Goal: Contribute content: Contribute content

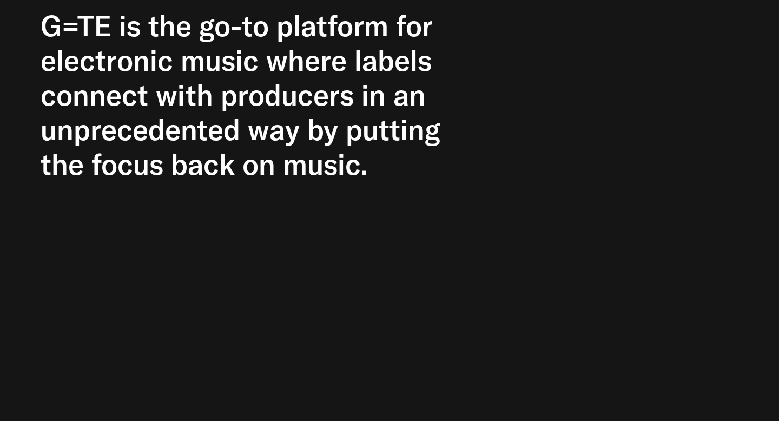
click at [381, 79] on h2 "G=TE is the go-to platform for electronic music where labels connect with produ…" at bounding box center [244, 95] width 407 height 173
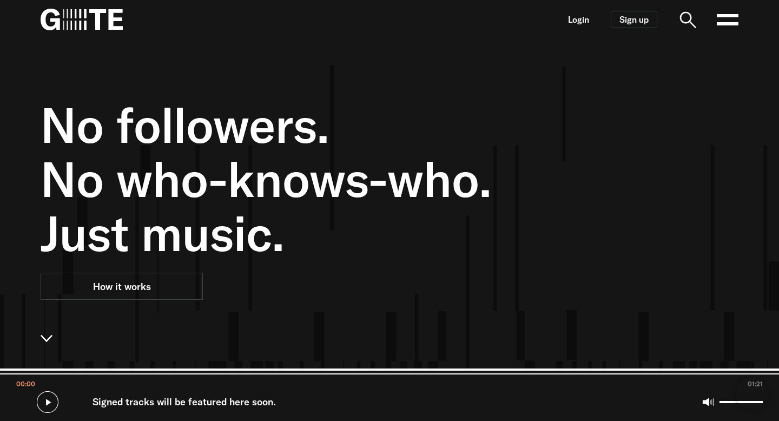
click at [729, 19] on icon at bounding box center [728, 20] width 22 height 22
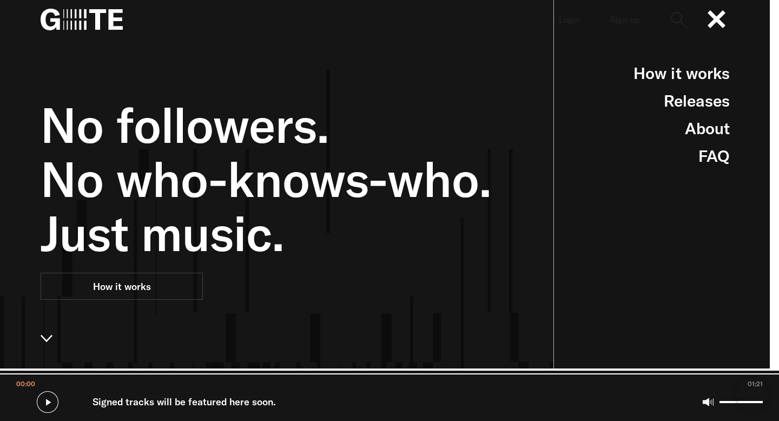
click at [426, 100] on span "No followers." at bounding box center [326, 125] width 571 height 54
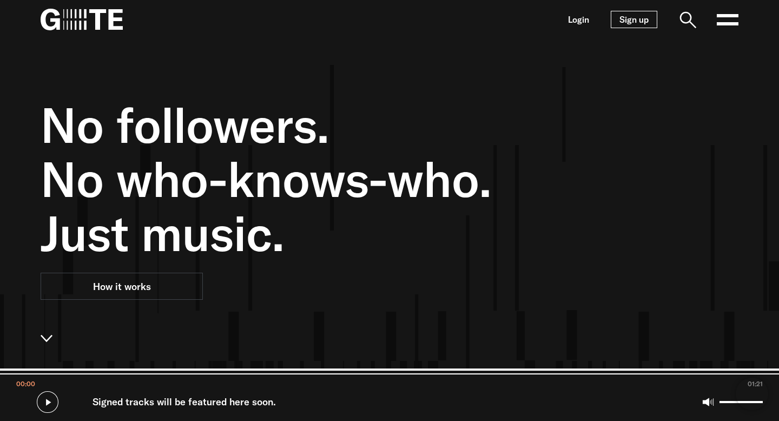
click at [634, 18] on link "Sign up" at bounding box center [634, 19] width 47 height 17
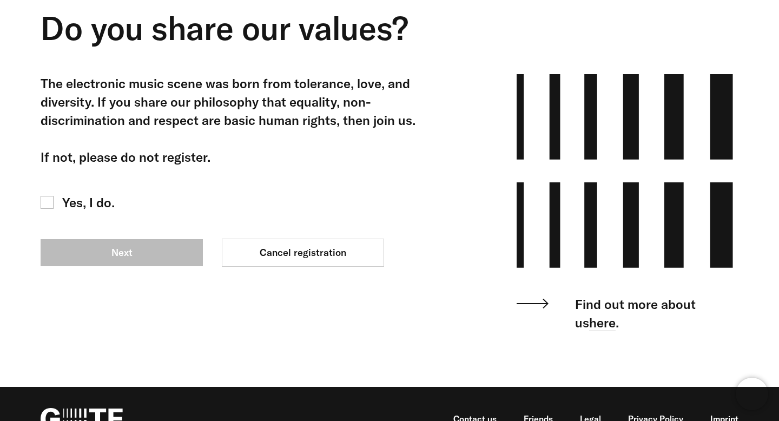
scroll to position [102, 0]
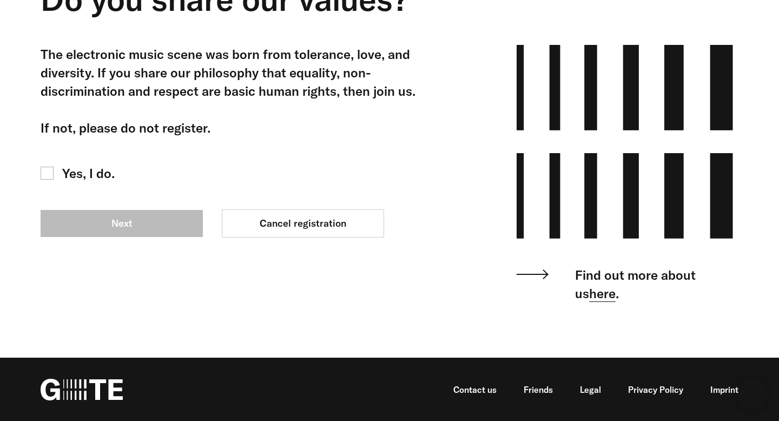
click at [589, 297] on link "here" at bounding box center [602, 293] width 27 height 17
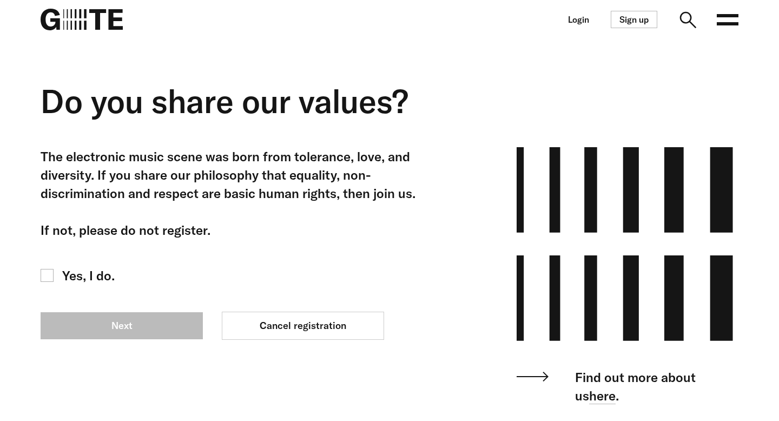
scroll to position [102, 0]
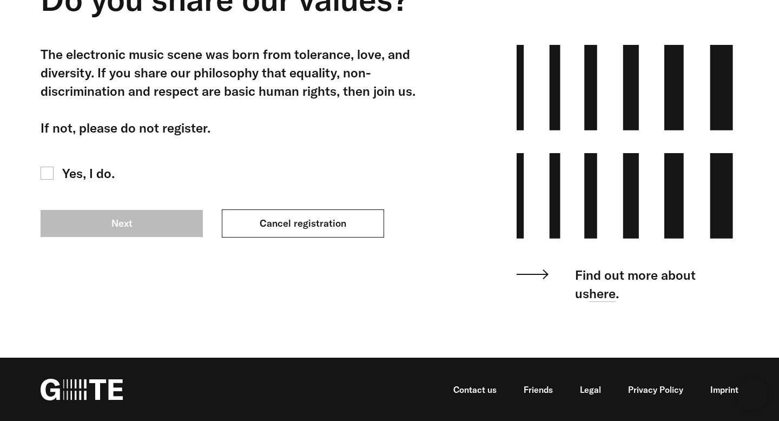
click at [318, 226] on link "Cancel registration" at bounding box center [303, 223] width 162 height 28
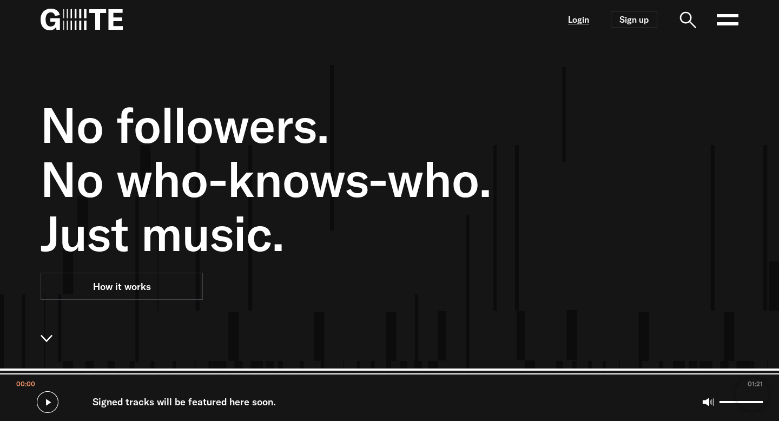
click at [578, 22] on link "Login" at bounding box center [578, 19] width 21 height 9
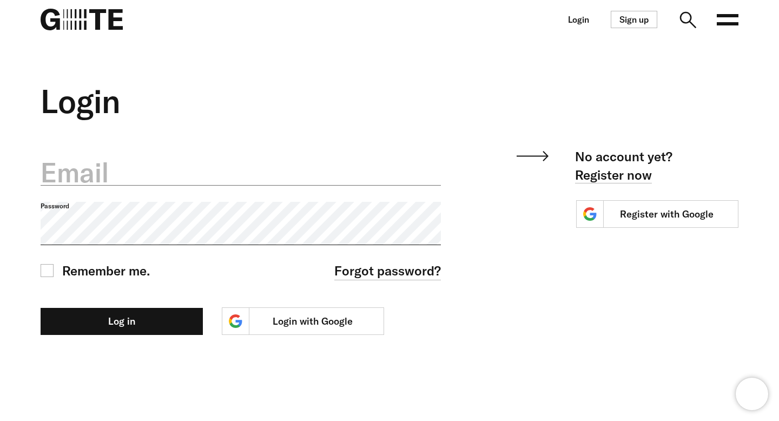
click at [321, 175] on label "Email" at bounding box center [241, 173] width 400 height 38
click at [321, 175] on input "Email" at bounding box center [241, 166] width 400 height 38
type input "**********"
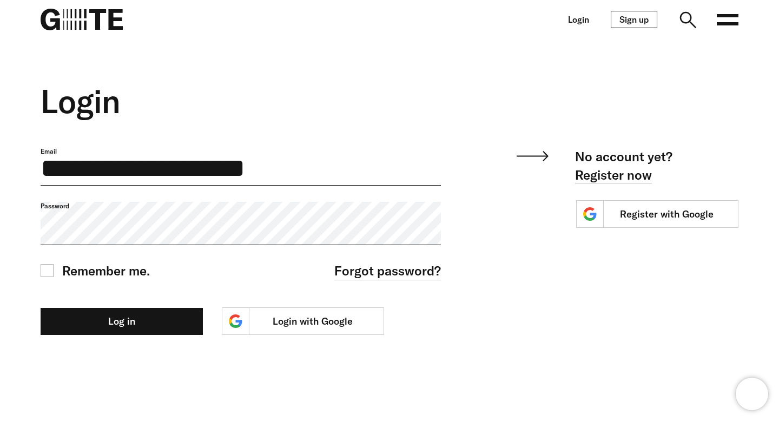
click at [41, 308] on button "Log in" at bounding box center [122, 321] width 162 height 27
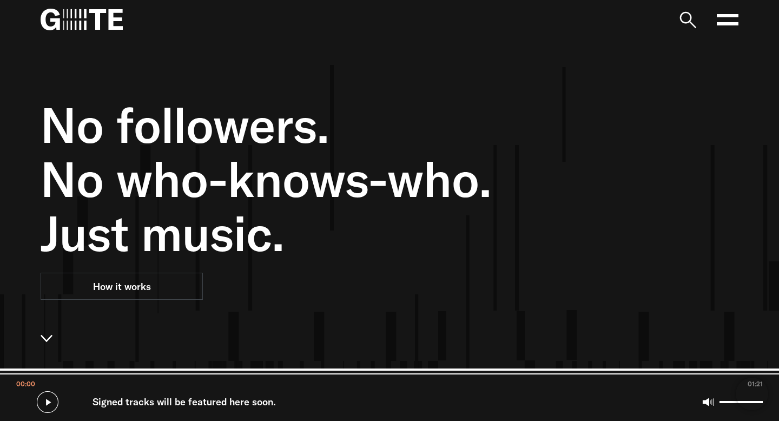
click at [721, 18] on icon at bounding box center [728, 20] width 22 height 22
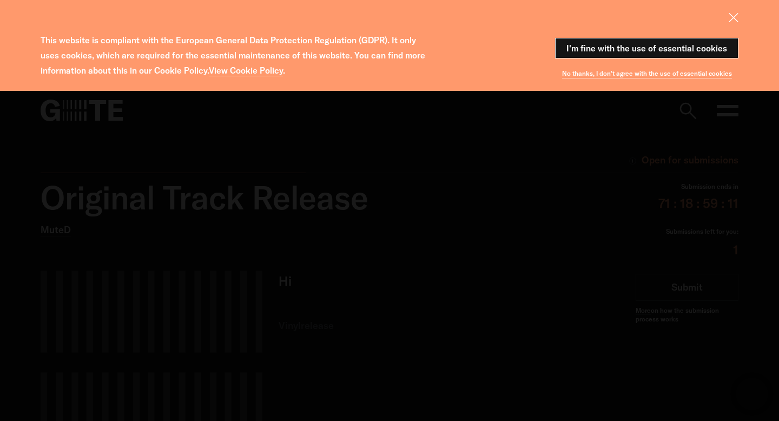
click at [684, 41] on button "I'm fine with the use of essential cookies" at bounding box center [646, 48] width 183 height 21
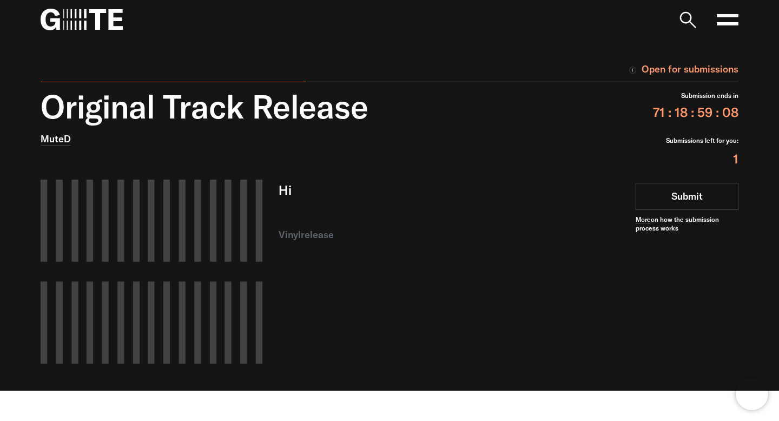
click at [727, 25] on icon at bounding box center [728, 20] width 22 height 22
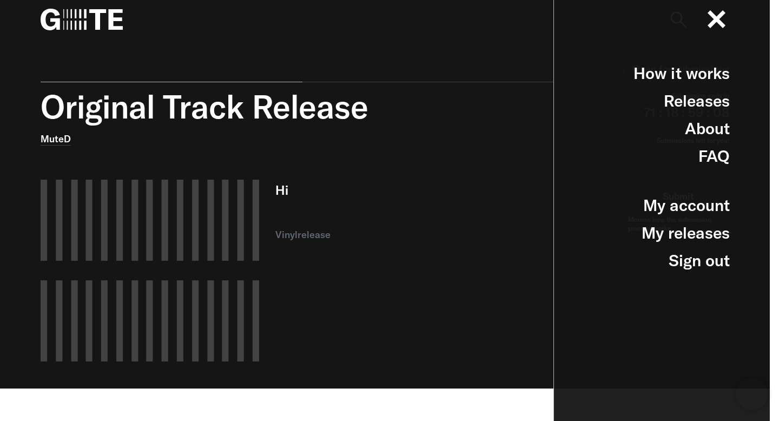
click at [477, 252] on div "Hi vinyl release" at bounding box center [443, 271] width 336 height 182
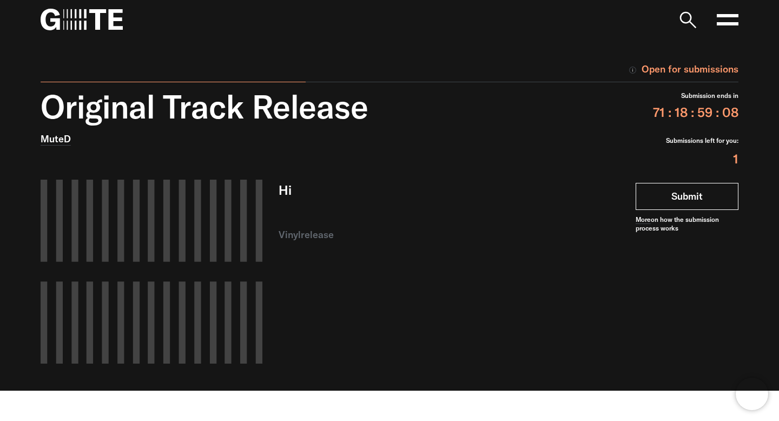
click at [683, 196] on link "Submit" at bounding box center [687, 196] width 103 height 27
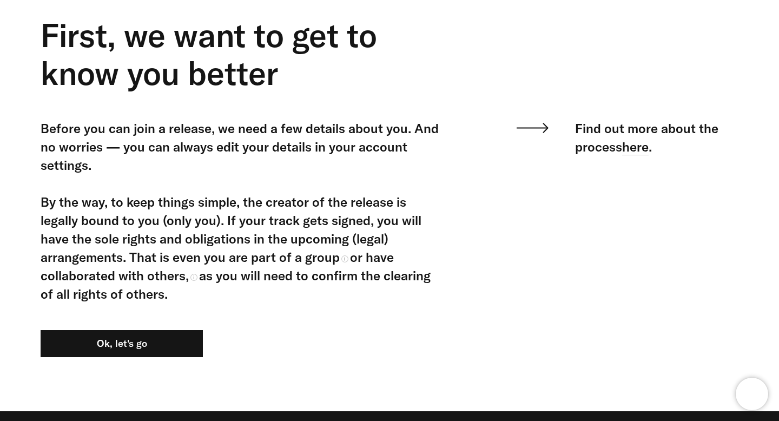
scroll to position [124, 0]
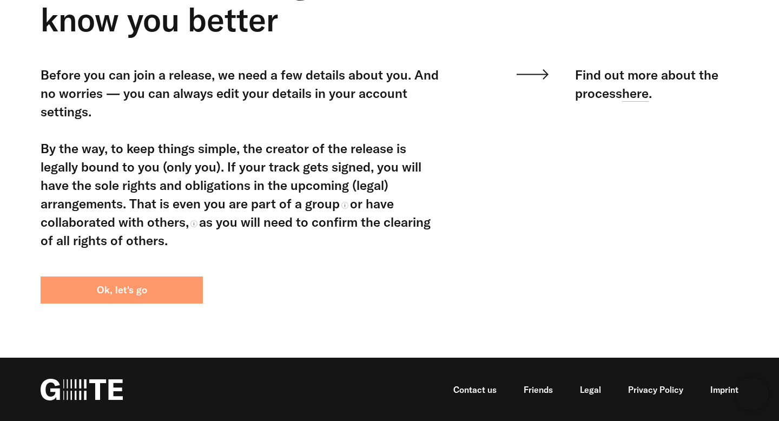
click at [73, 289] on button "Ok, let's go" at bounding box center [122, 290] width 162 height 27
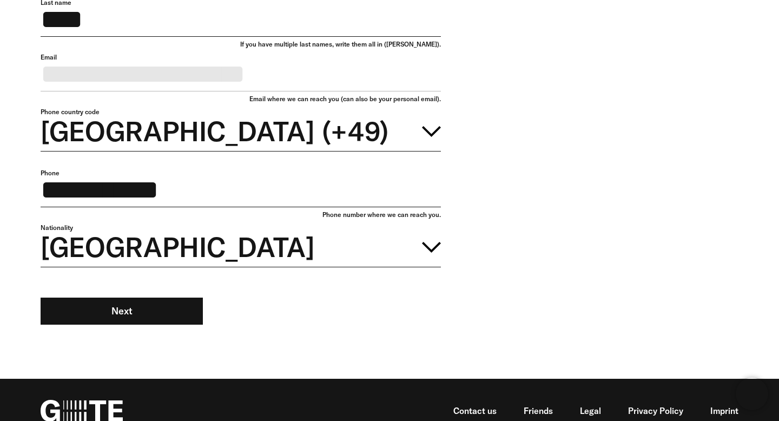
scroll to position [249, 0]
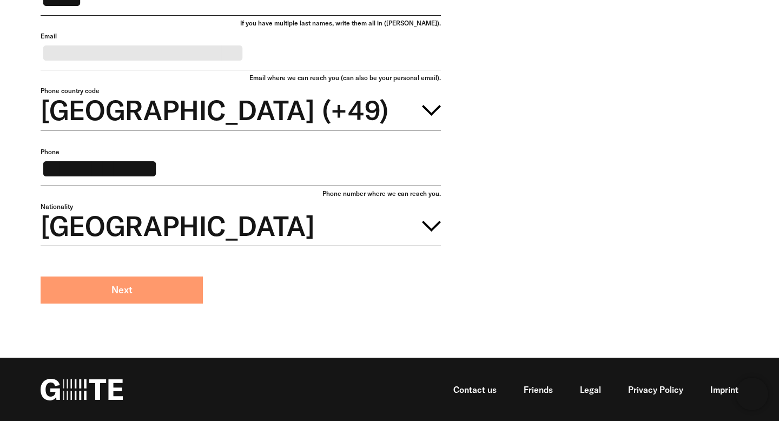
click at [91, 288] on button "Next" at bounding box center [122, 290] width 162 height 27
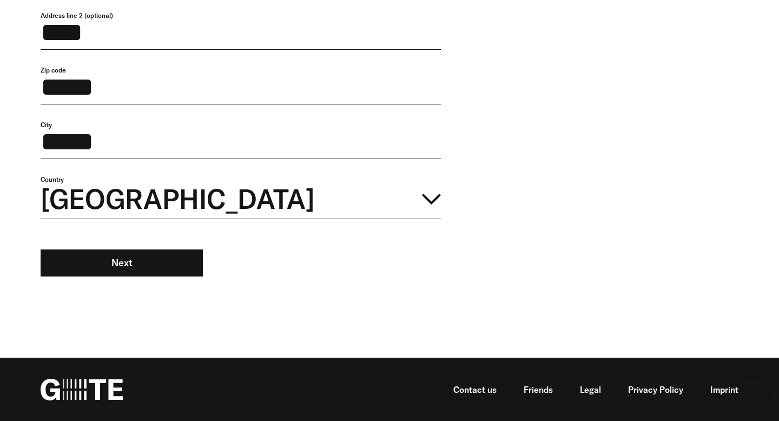
scroll to position [393, 0]
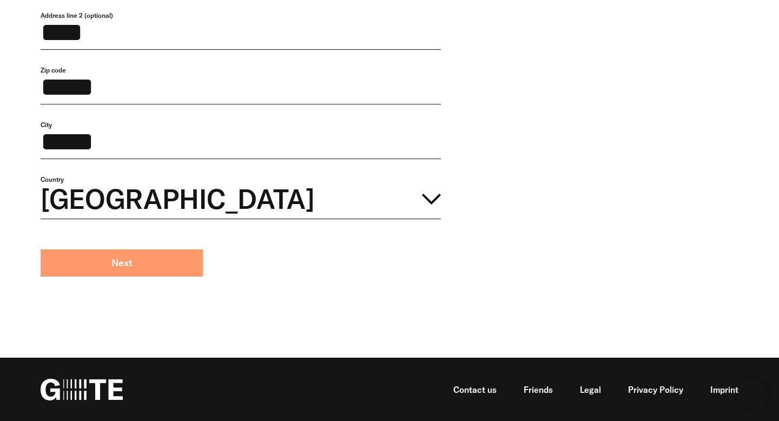
click at [178, 274] on button "Next" at bounding box center [122, 262] width 162 height 27
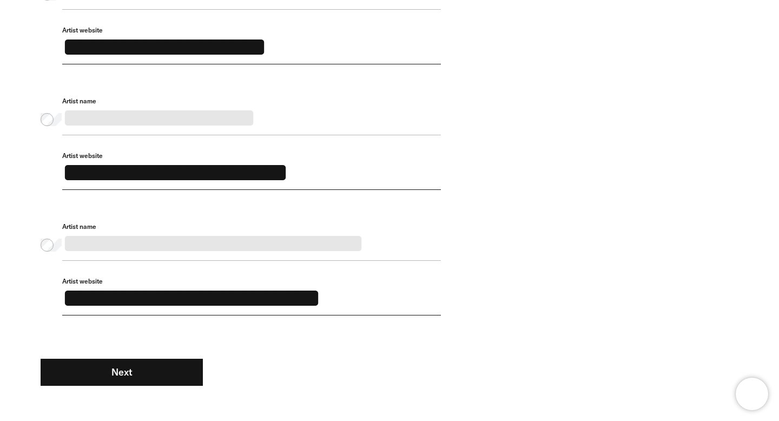
scroll to position [499, 0]
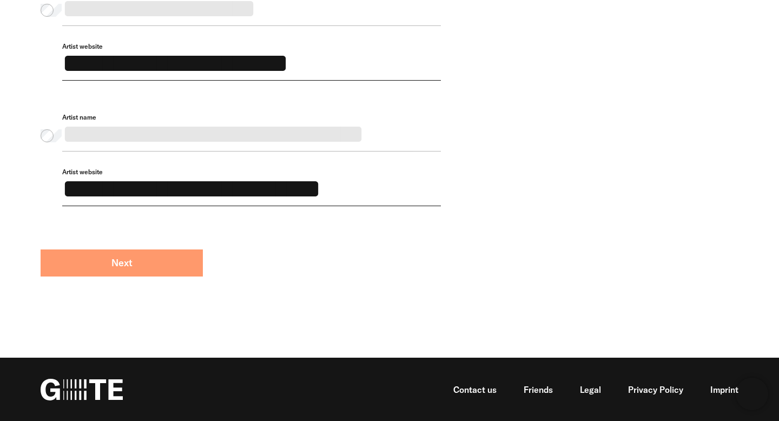
click at [177, 263] on button "Next" at bounding box center [122, 262] width 162 height 27
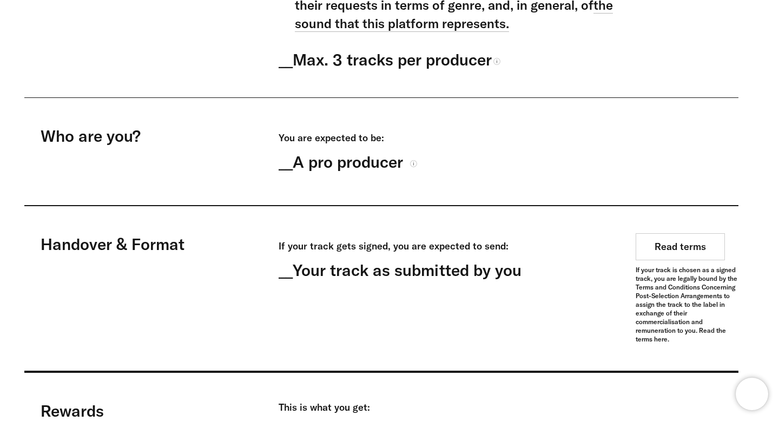
scroll to position [1096, 0]
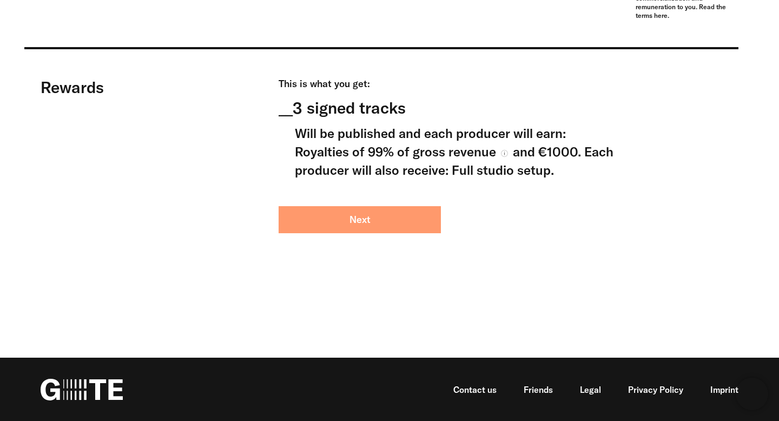
click at [358, 219] on button "Next" at bounding box center [360, 219] width 162 height 27
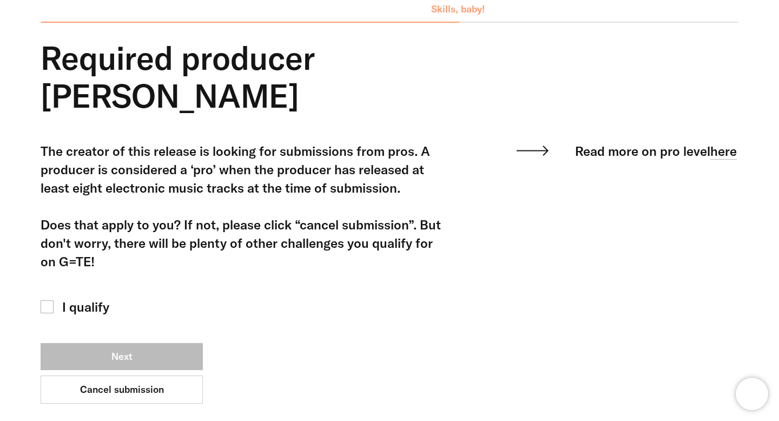
scroll to position [113, 0]
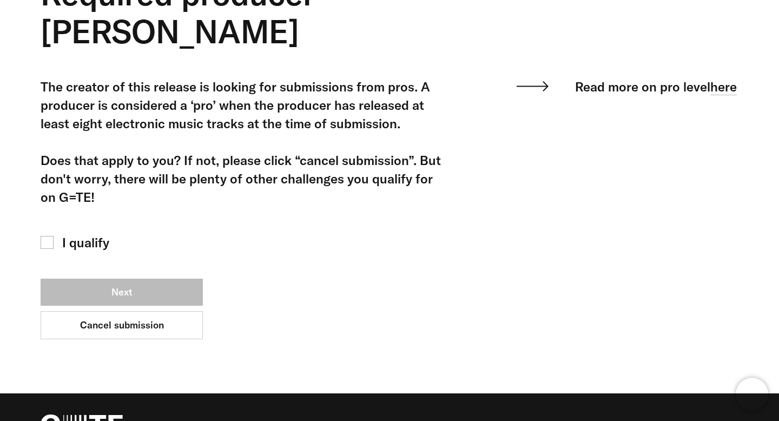
click at [93, 233] on span "I qualify" at bounding box center [85, 242] width 47 height 18
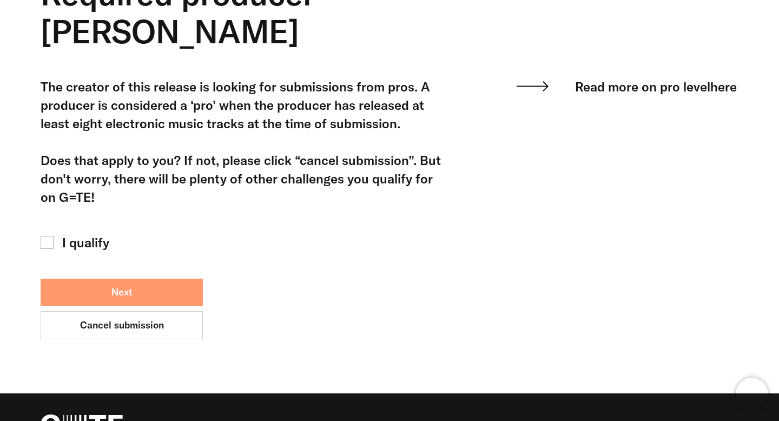
click at [137, 279] on button "Next" at bounding box center [122, 292] width 162 height 27
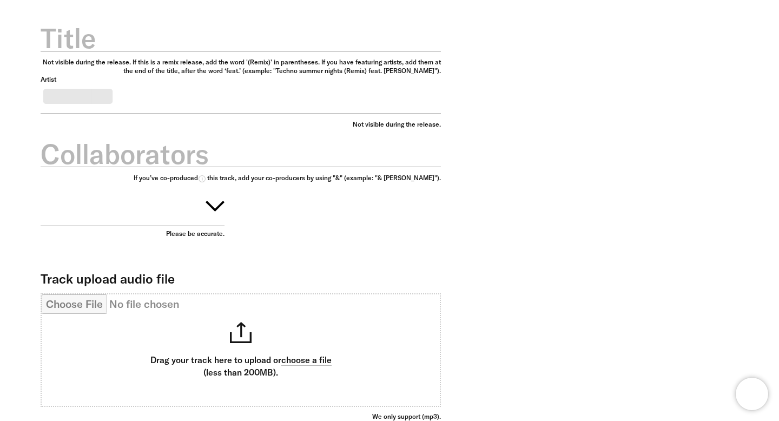
scroll to position [483, 0]
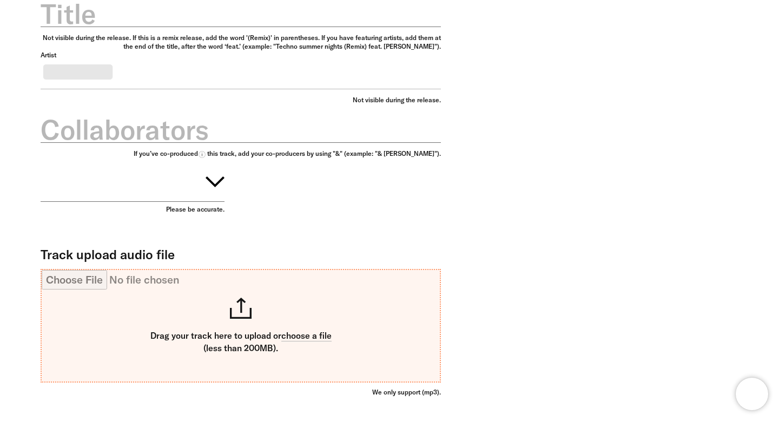
click at [243, 300] on input "Track upload audio file" at bounding box center [241, 325] width 398 height 111
type input "**********"
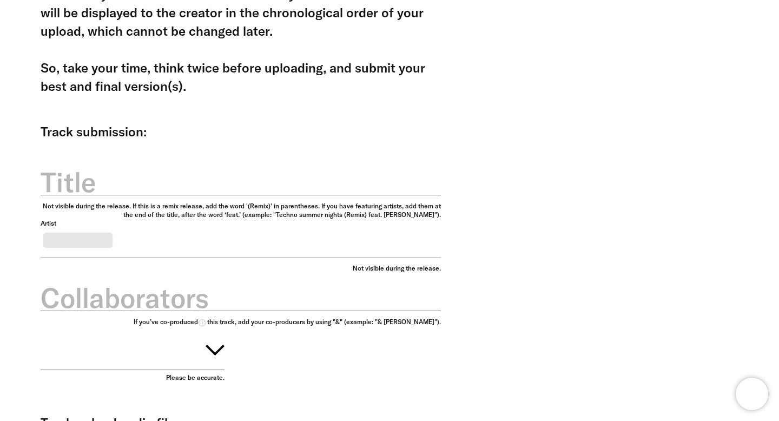
scroll to position [251, 0]
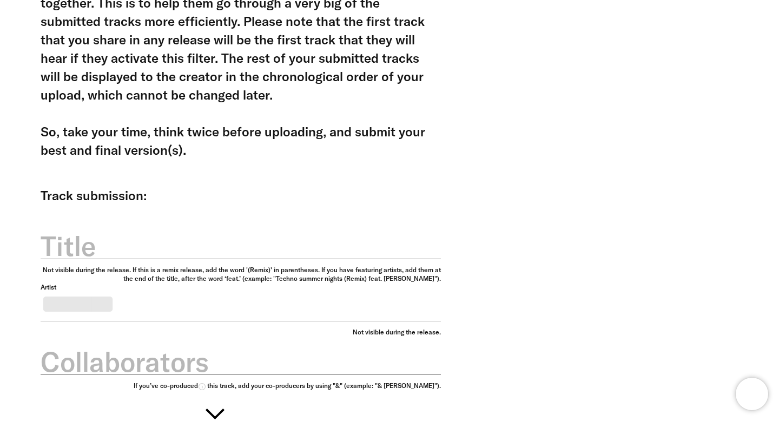
click at [232, 236] on label "Title" at bounding box center [241, 246] width 400 height 38
click at [232, 236] on input "Title" at bounding box center [241, 240] width 400 height 38
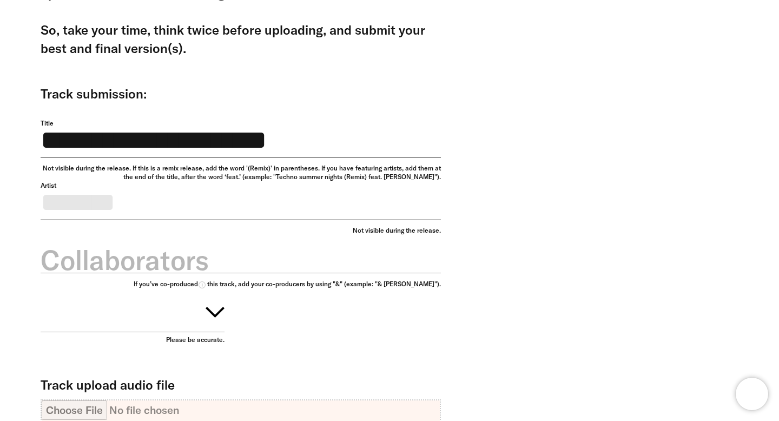
scroll to position [386, 0]
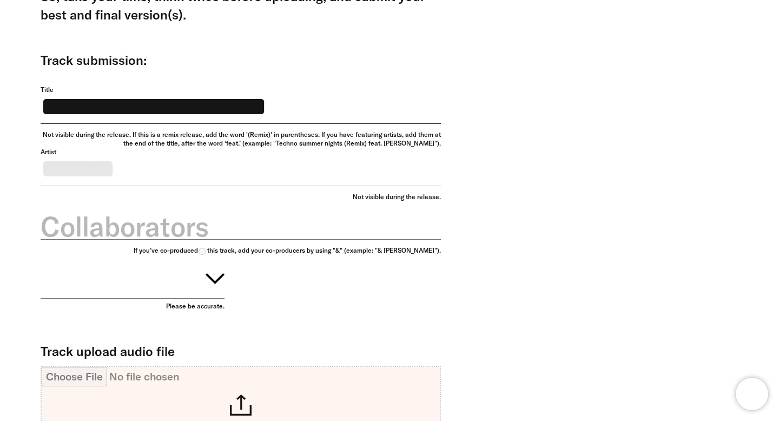
type input "**********"
click at [172, 299] on button "button" at bounding box center [133, 277] width 184 height 44
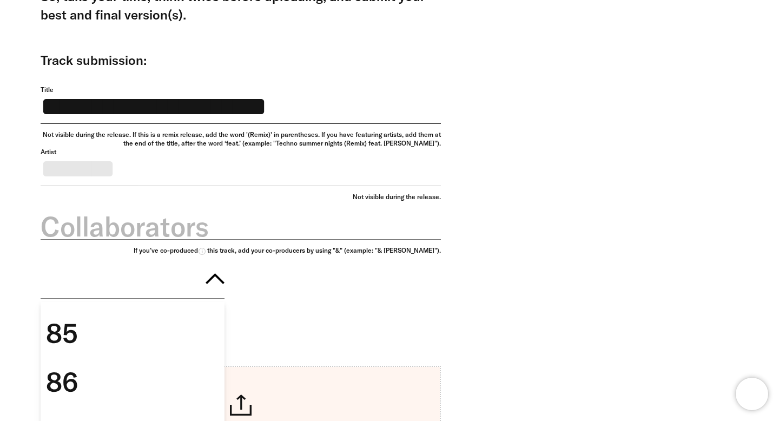
scroll to position [2315, 0]
click at [163, 361] on div "88" at bounding box center [133, 348] width 184 height 49
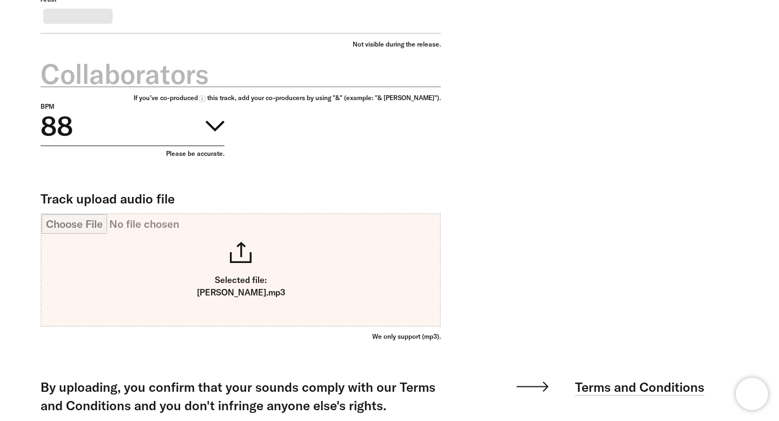
scroll to position [723, 0]
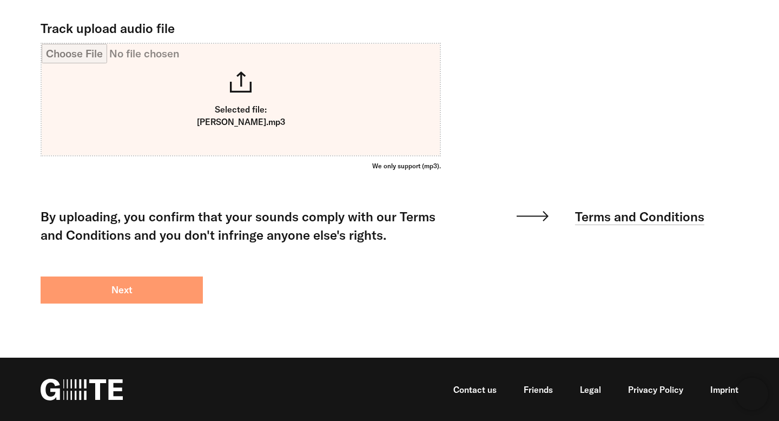
click at [140, 284] on button "Next" at bounding box center [122, 290] width 162 height 27
click at [132, 293] on button "Next" at bounding box center [122, 290] width 162 height 27
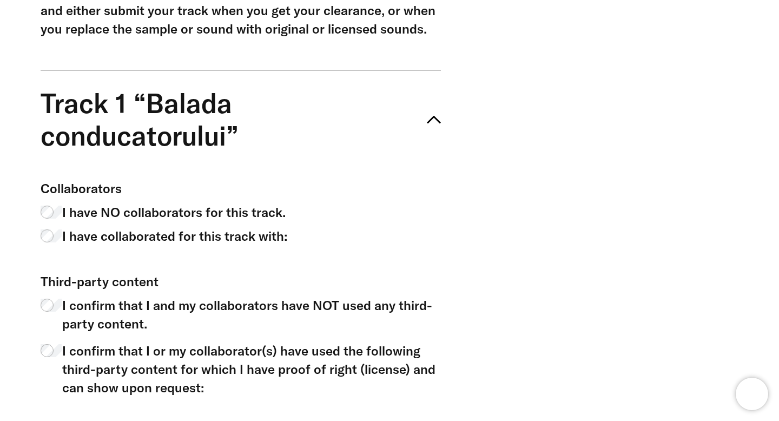
scroll to position [627, 0]
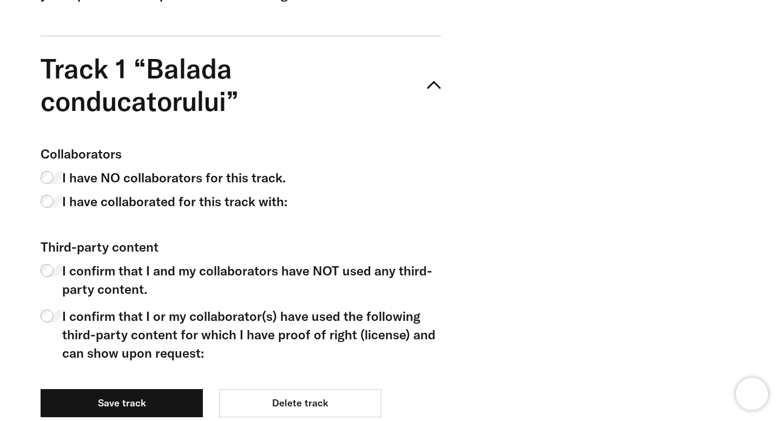
click at [167, 202] on span "I have collaborated for this track with:" at bounding box center [174, 201] width 225 height 18
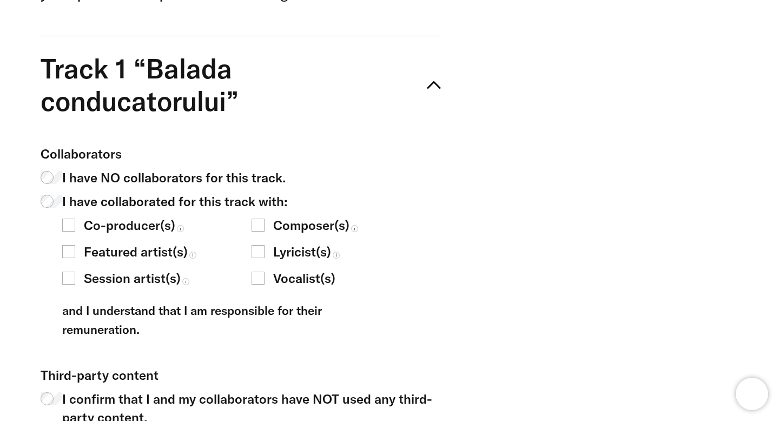
click at [268, 280] on label "Vocalist(s)" at bounding box center [346, 278] width 189 height 18
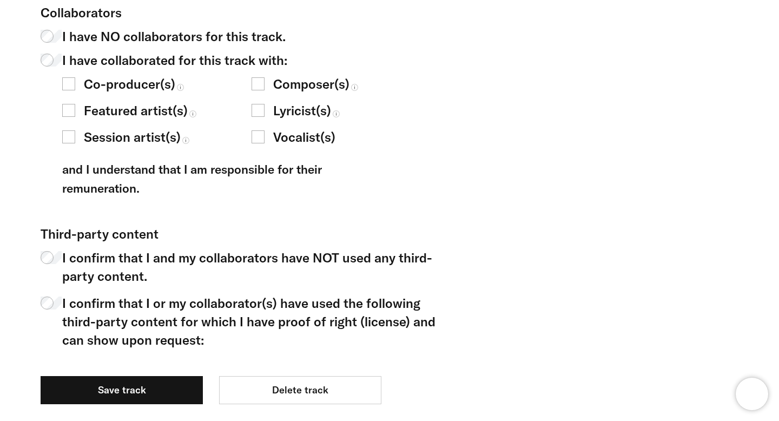
scroll to position [771, 0]
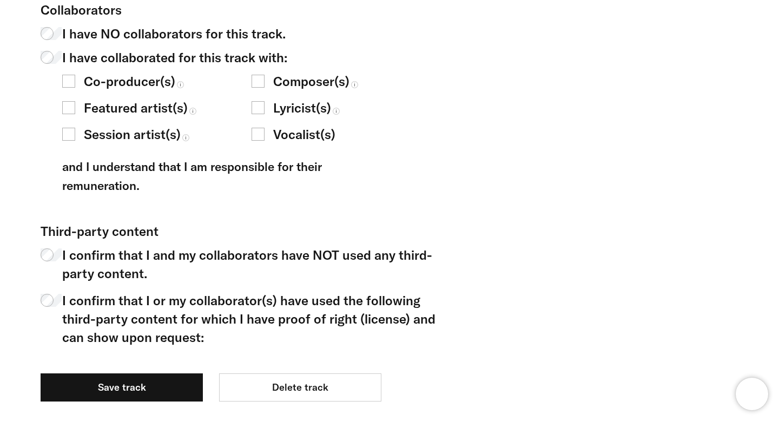
click at [139, 247] on span "I confirm that I and my collaborators have NOT used any third-party content." at bounding box center [251, 264] width 379 height 37
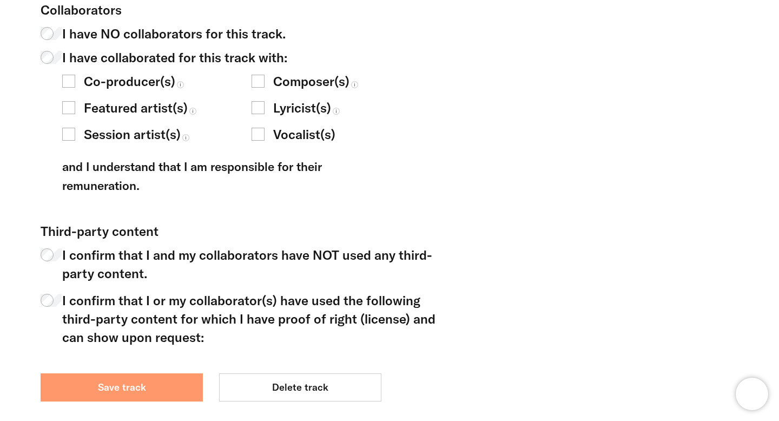
click at [156, 386] on button "Save track" at bounding box center [122, 387] width 162 height 28
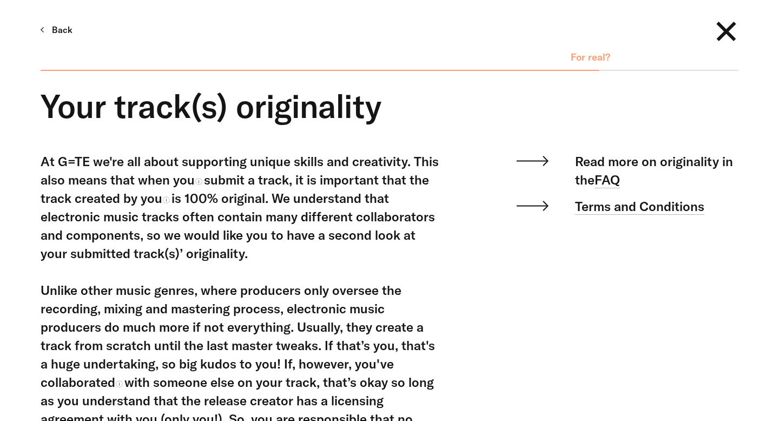
scroll to position [542, 0]
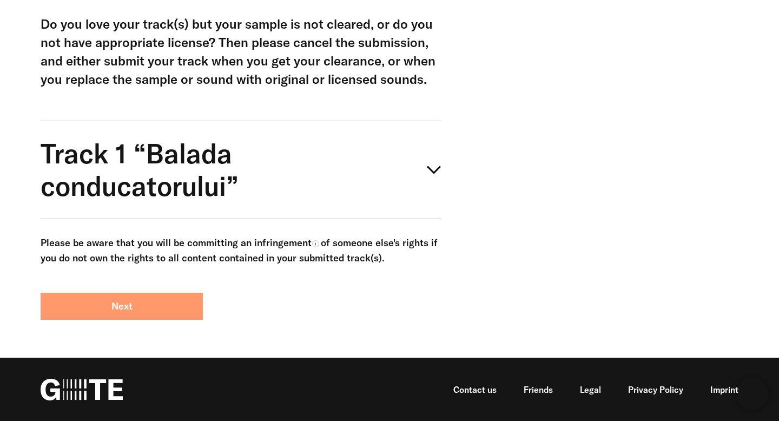
click at [176, 311] on button "Next" at bounding box center [122, 306] width 162 height 27
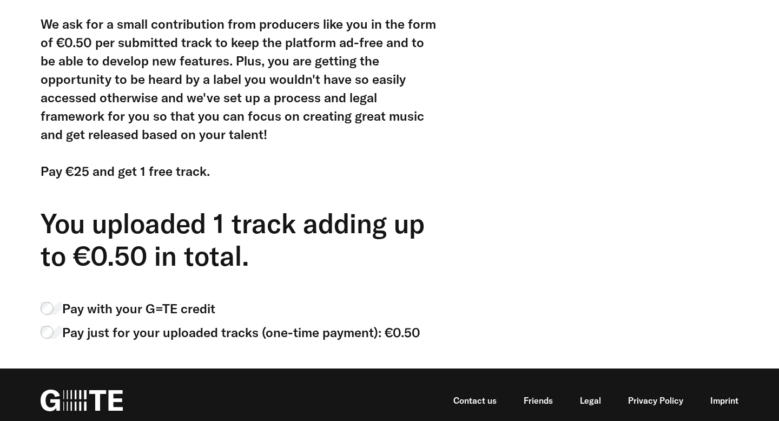
scroll to position [148, 0]
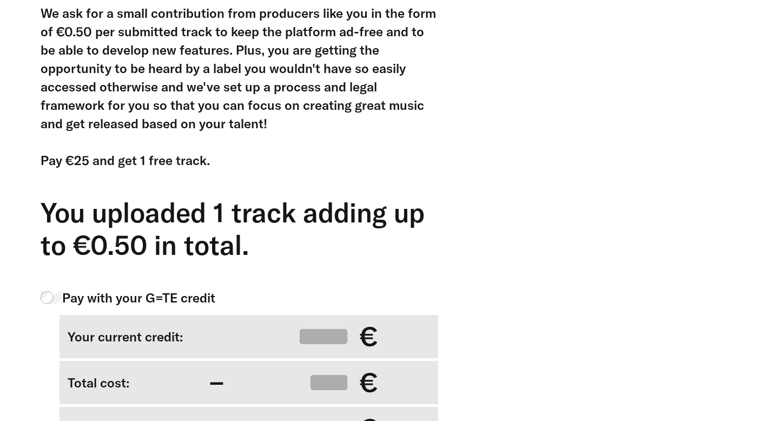
click at [211, 308] on form "Pay with your G=TE credit Your current credit: ***** € Total cost: − **** € Lef…" at bounding box center [241, 409] width 400 height 243
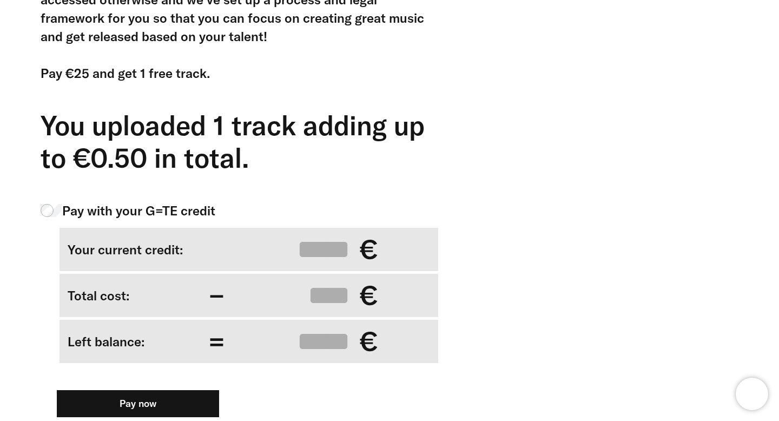
scroll to position [373, 0]
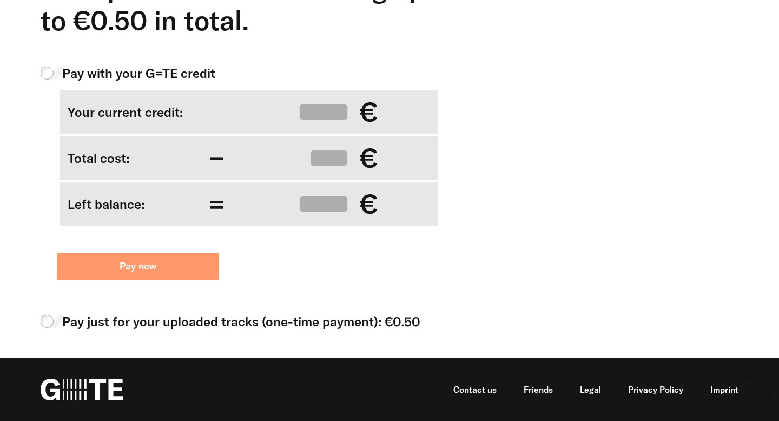
click at [124, 268] on button "Pay now" at bounding box center [138, 266] width 162 height 27
